Goal: Check status

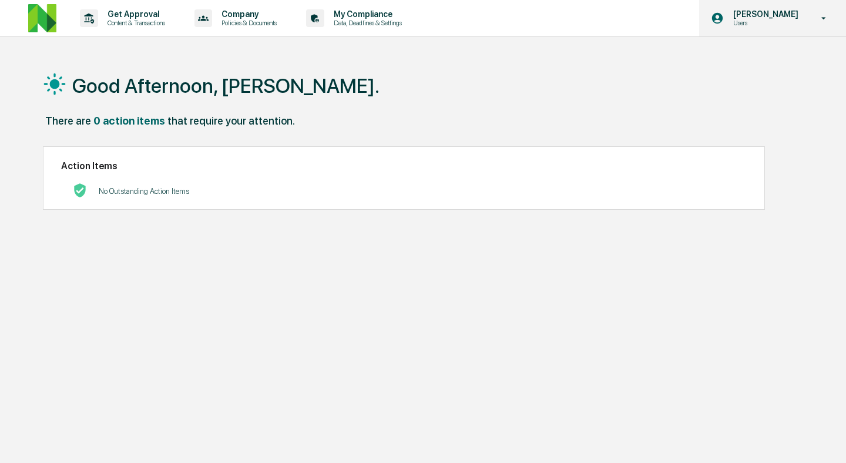
click at [790, 25] on p "Users" at bounding box center [764, 23] width 80 height 8
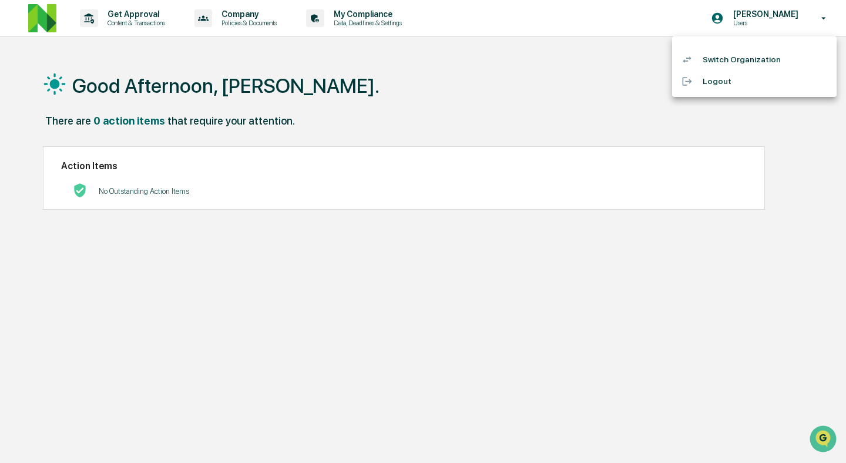
click at [547, 73] on div at bounding box center [423, 231] width 846 height 463
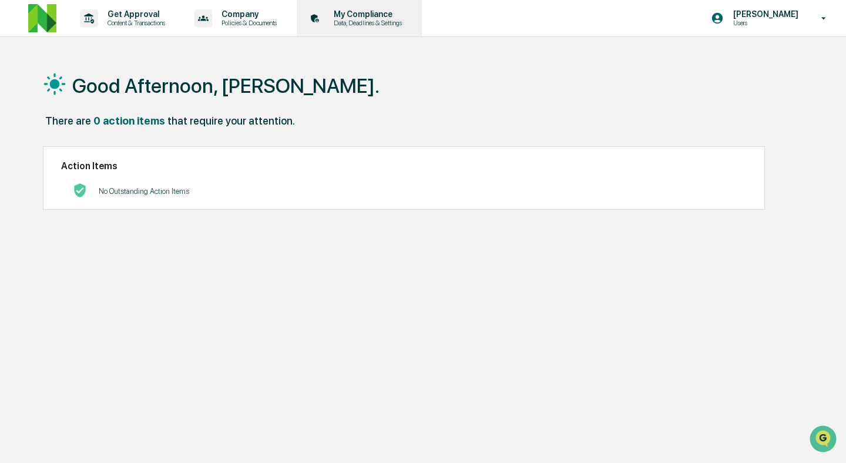
click at [391, 18] on p "My Compliance" at bounding box center [365, 13] width 83 height 9
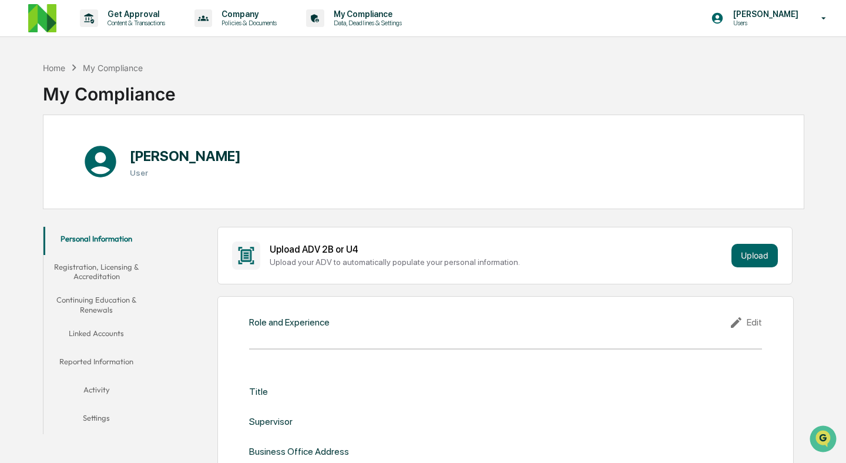
click at [104, 341] on button "Linked Accounts" at bounding box center [96, 335] width 106 height 28
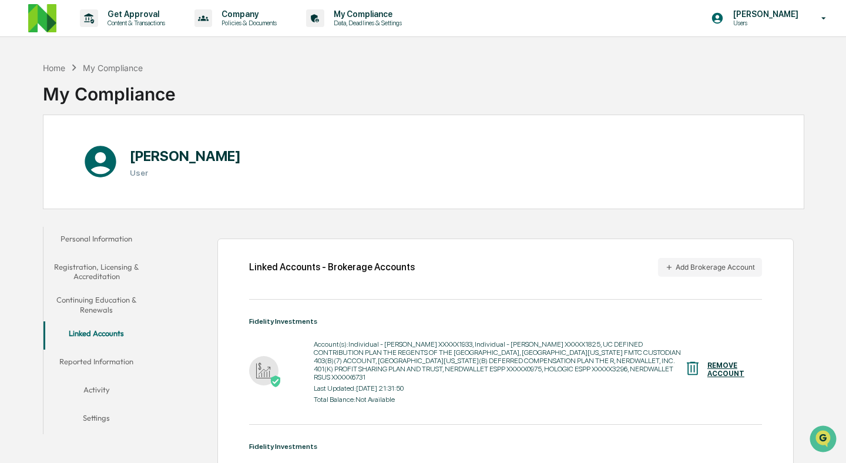
click at [116, 361] on button "Reported Information" at bounding box center [96, 363] width 106 height 28
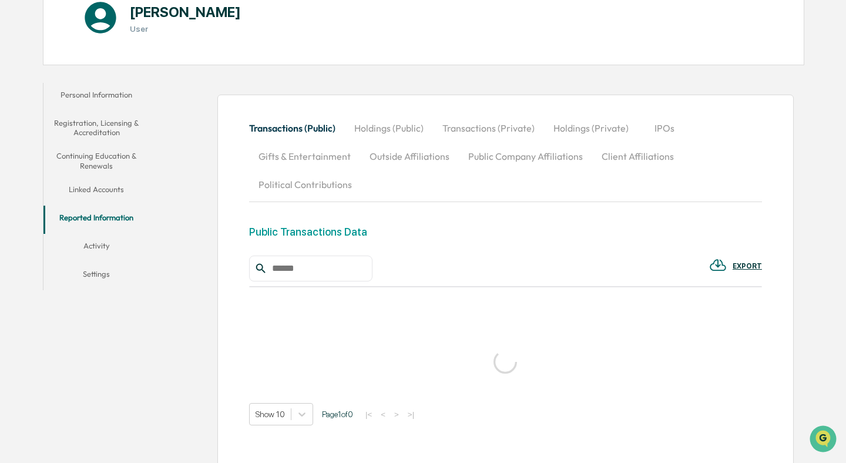
scroll to position [159, 0]
